Goal: Check status: Check status

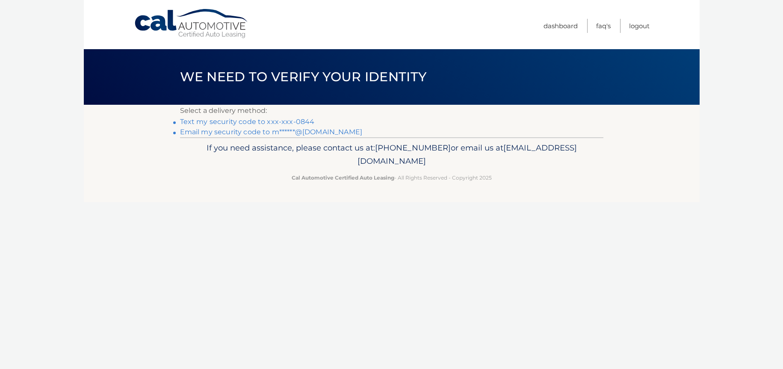
click at [319, 135] on link "Email my security code to m******@[DOMAIN_NAME]" at bounding box center [271, 132] width 183 height 8
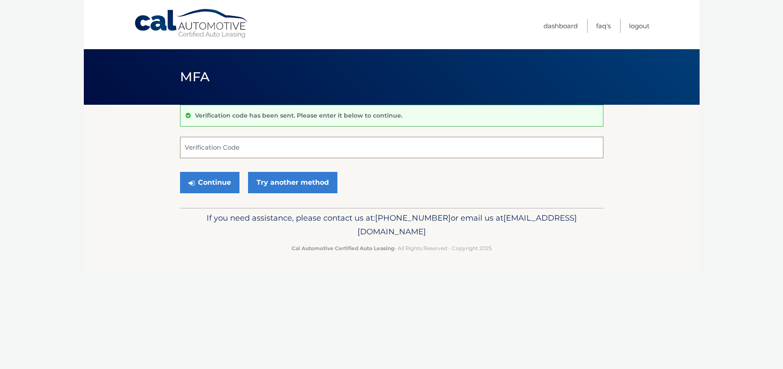
click at [269, 142] on input "Verification Code" at bounding box center [391, 147] width 423 height 21
paste input "344360"
click at [180, 172] on button "Continue" at bounding box center [209, 182] width 59 height 21
type input "344360"
click at [219, 186] on button "Continue" at bounding box center [209, 182] width 59 height 21
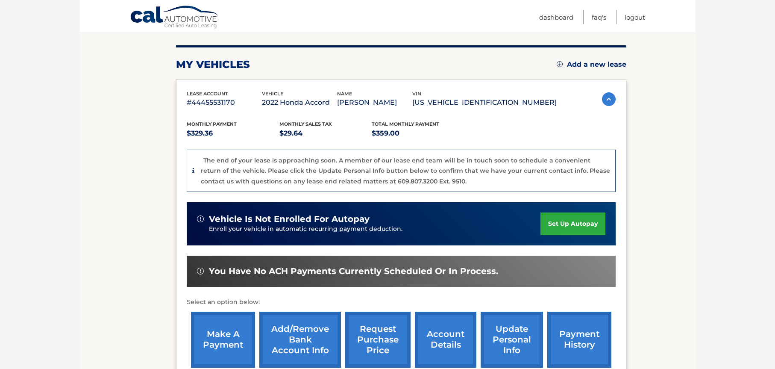
scroll to position [174, 0]
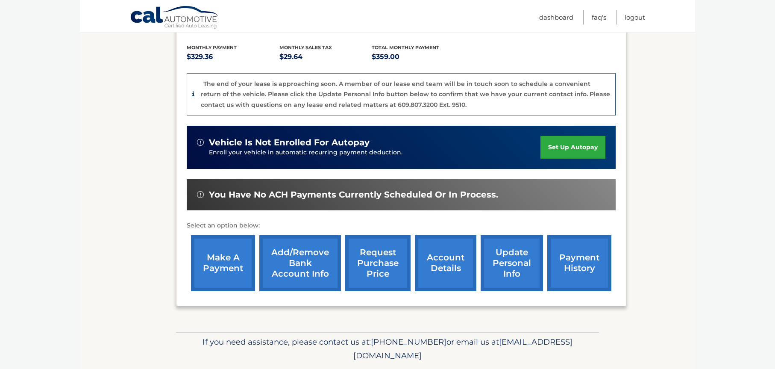
click at [551, 277] on link "payment history" at bounding box center [580, 263] width 64 height 56
